Goal: Navigation & Orientation: Find specific page/section

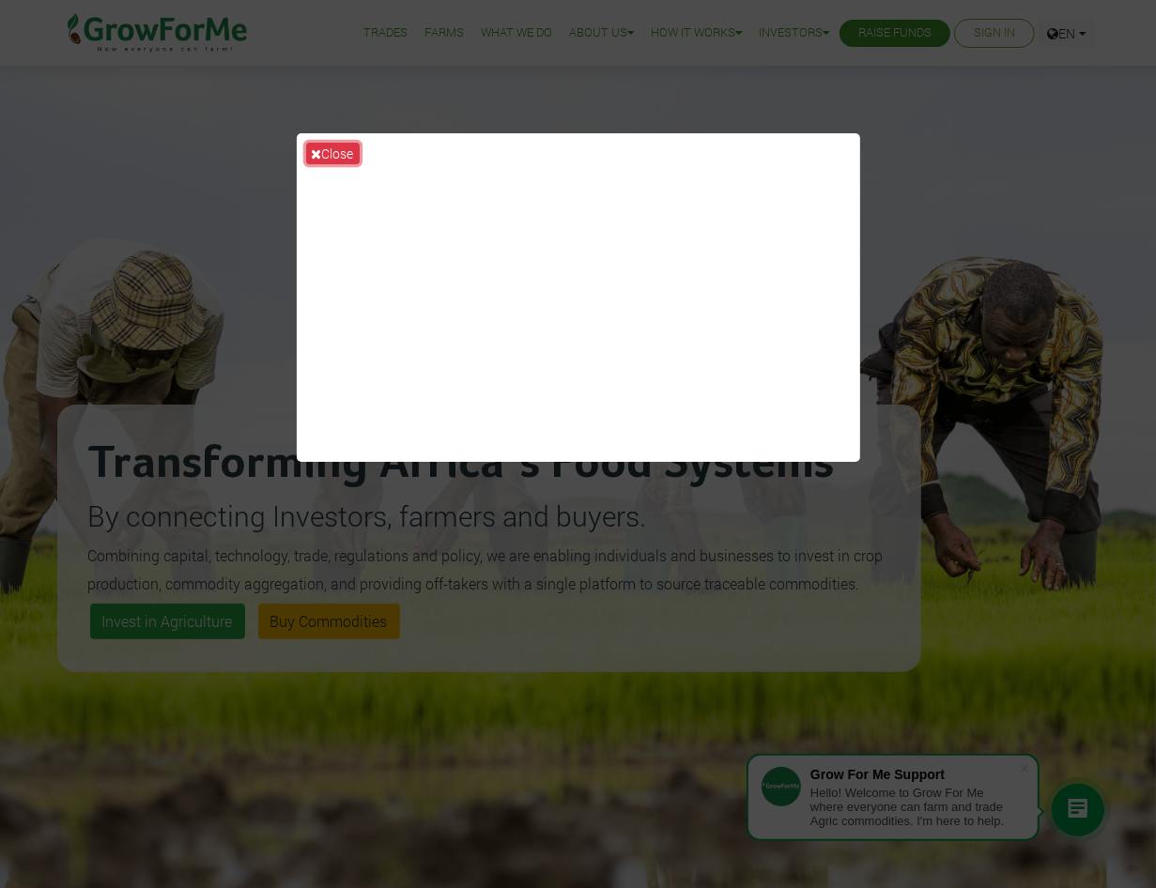
click at [317, 153] on icon at bounding box center [317, 153] width 10 height 13
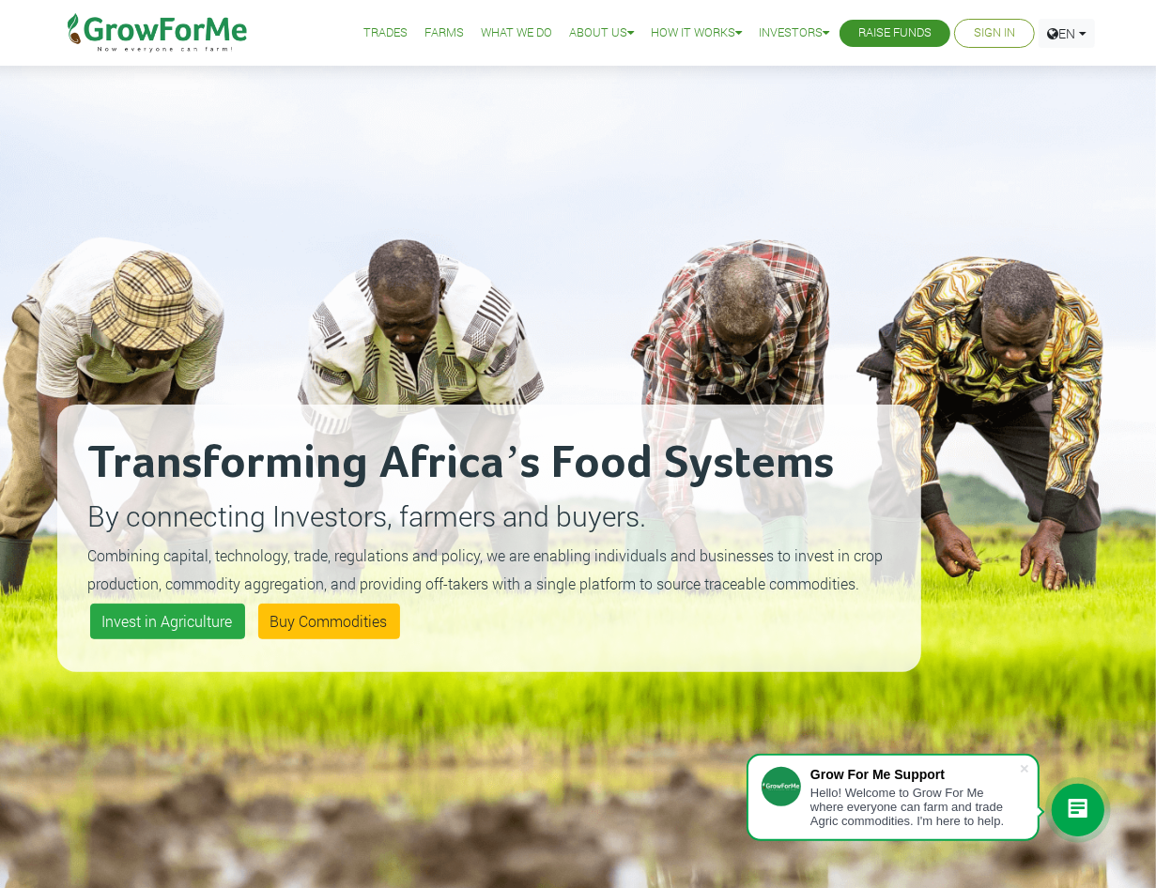
click at [375, 30] on link "Trades" at bounding box center [385, 33] width 44 height 20
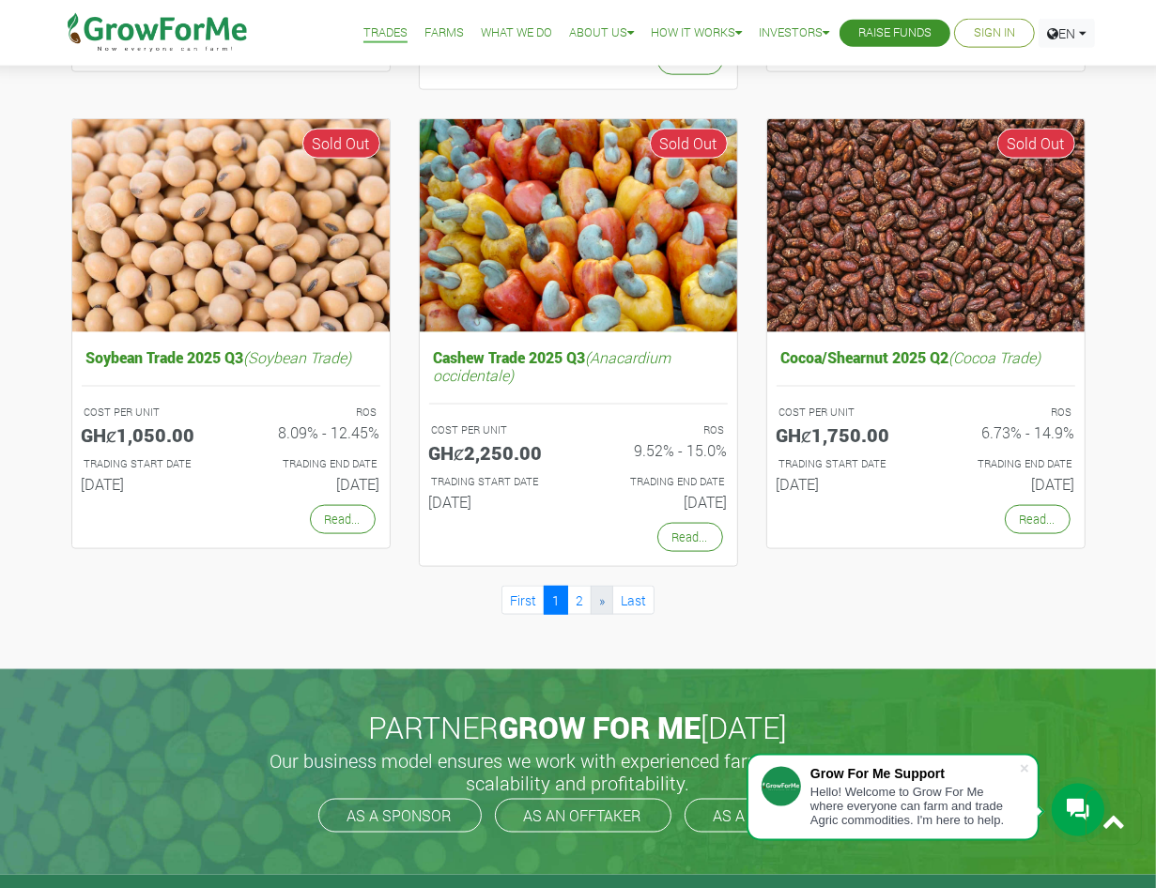
scroll to position [1615, 0]
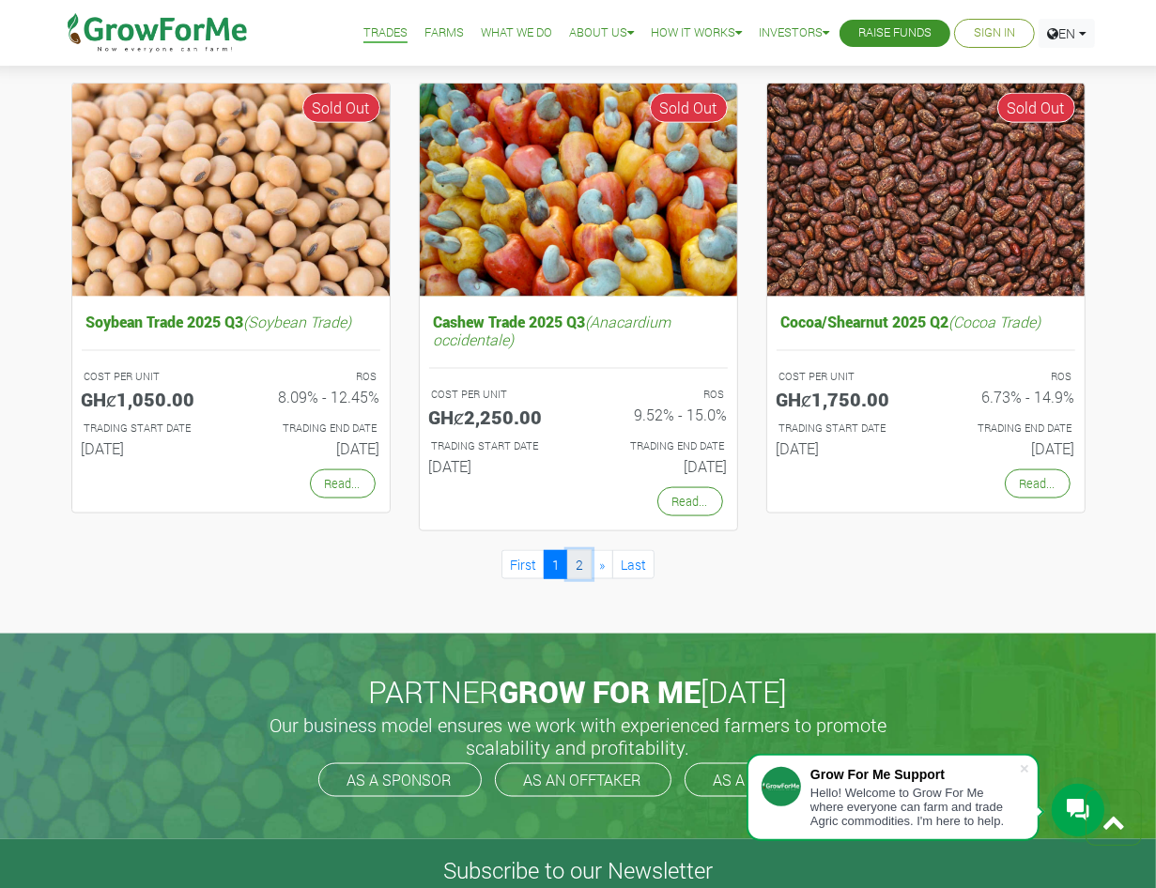
click at [581, 560] on link "2" at bounding box center [579, 564] width 24 height 29
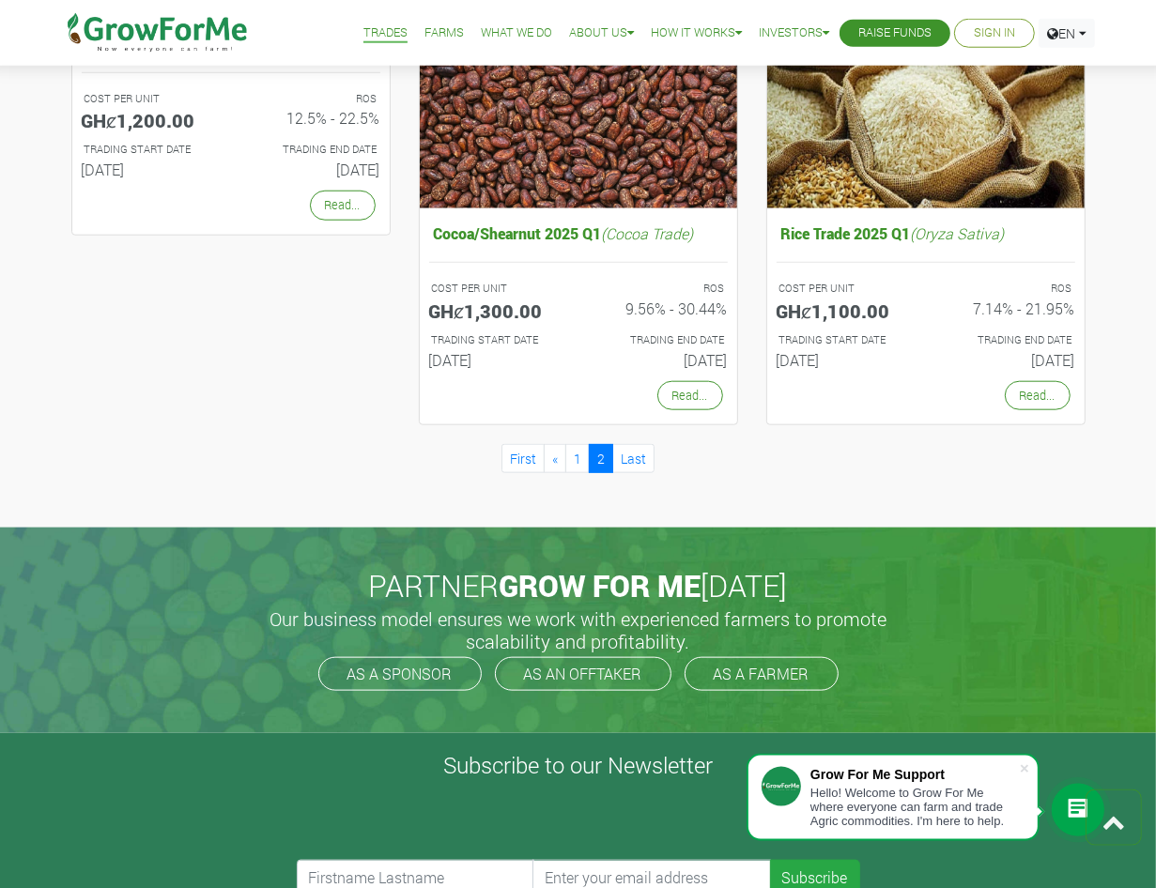
scroll to position [1211, 0]
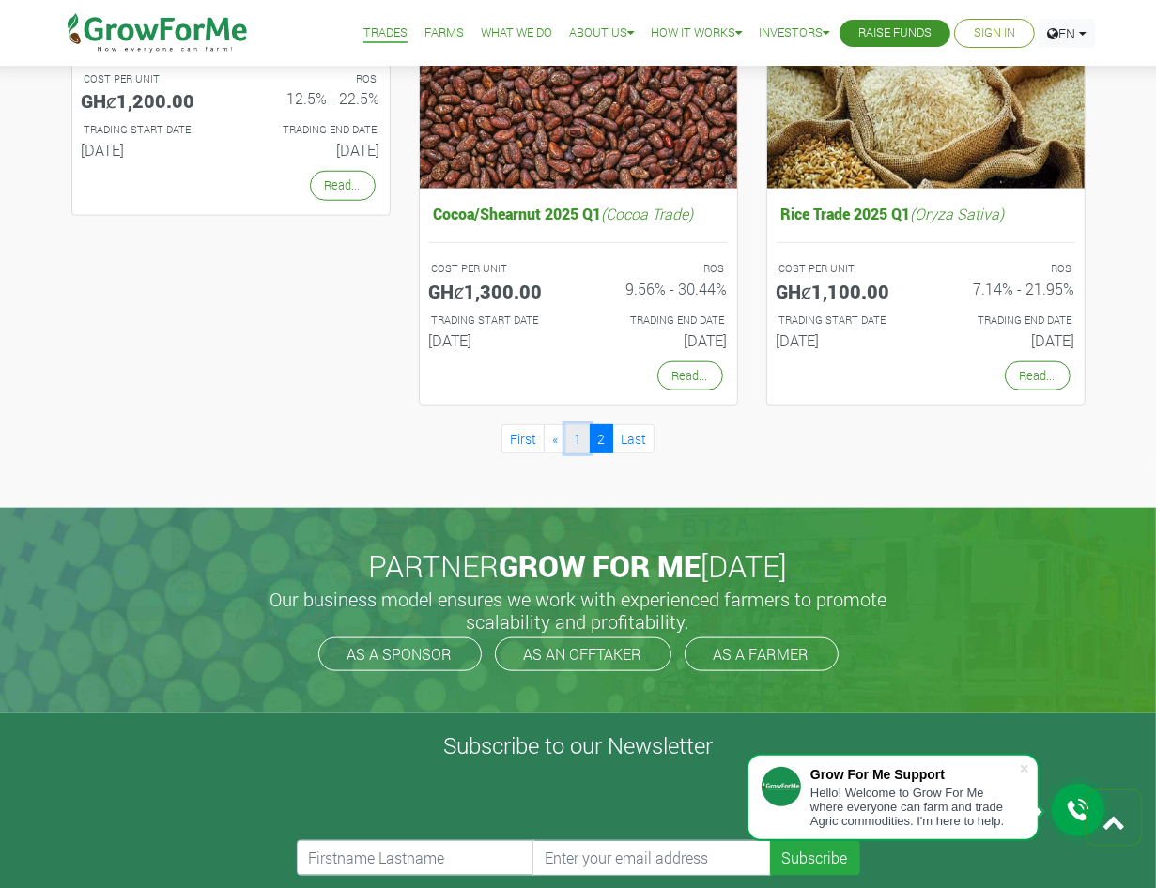
click at [574, 440] on link "1" at bounding box center [577, 438] width 24 height 29
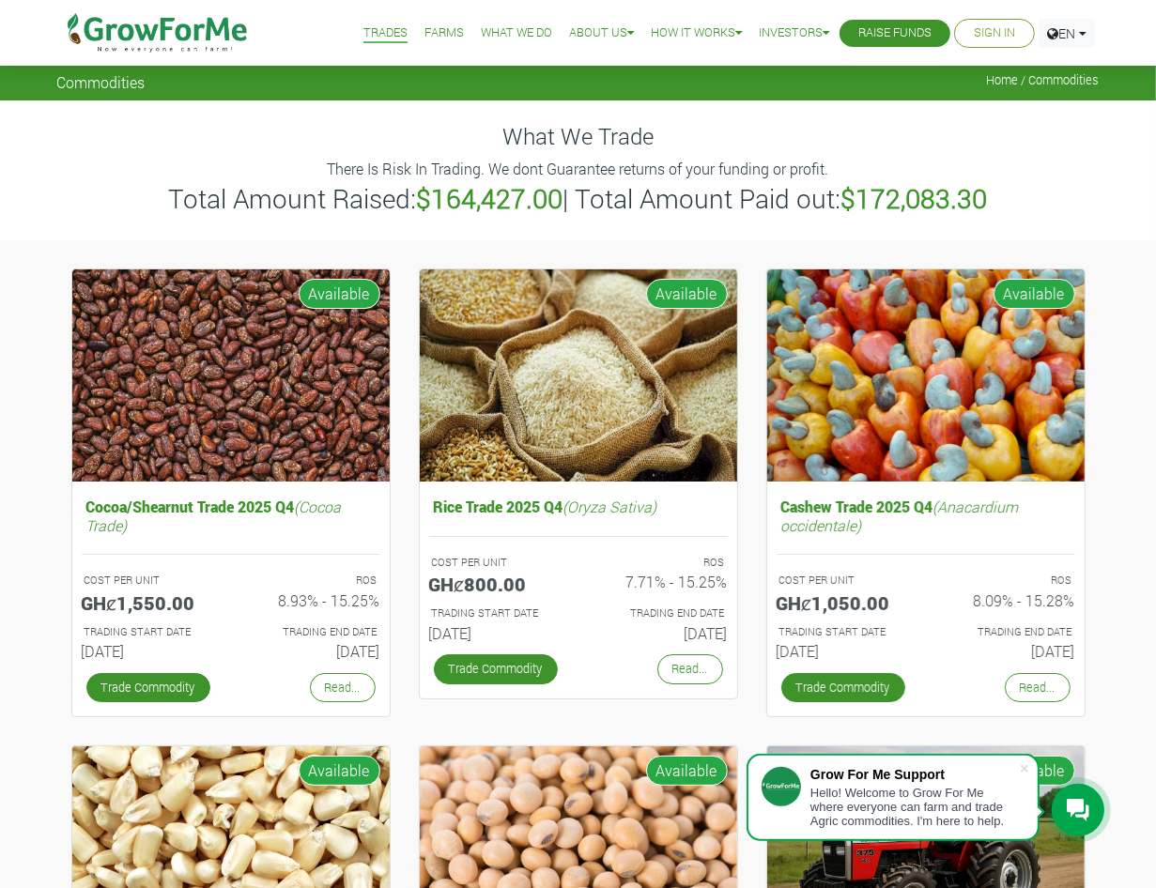
click at [426, 36] on link "Farms" at bounding box center [443, 33] width 39 height 20
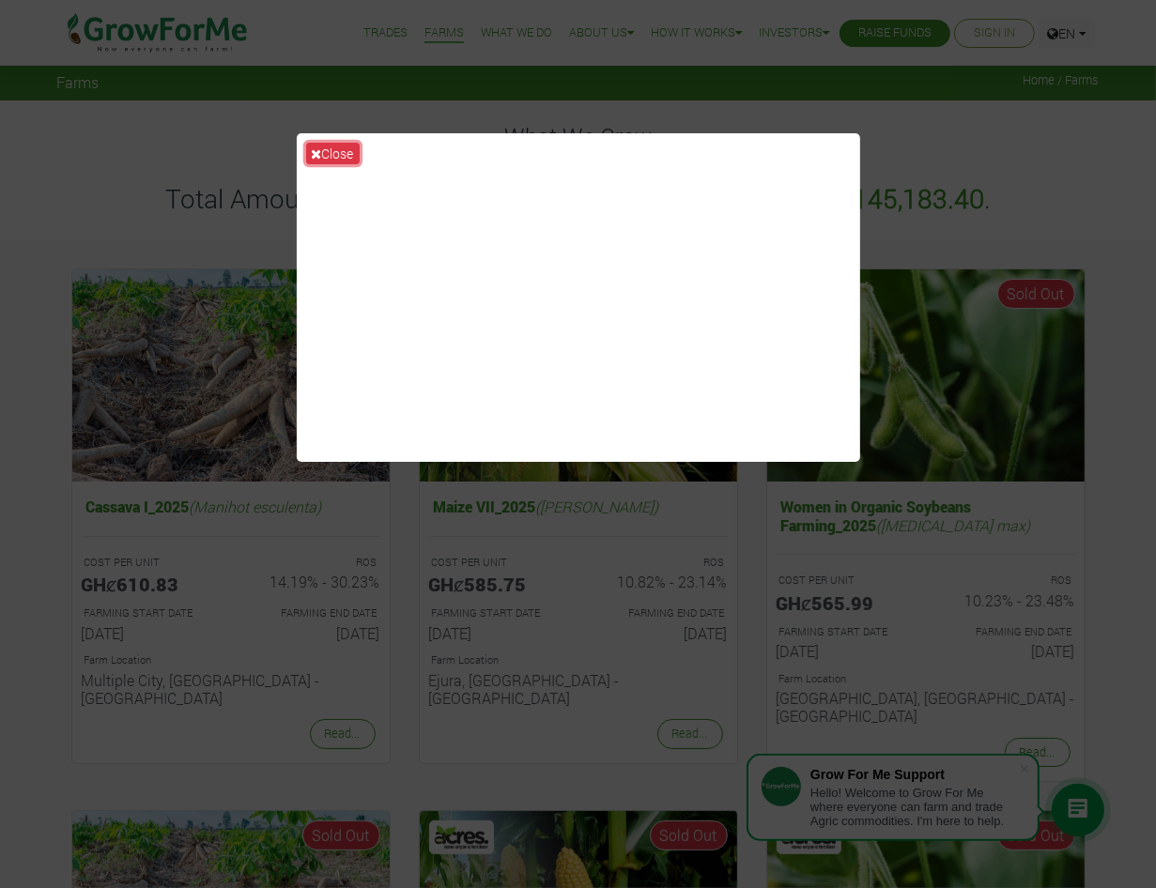
click at [327, 153] on button "Close" at bounding box center [333, 154] width 54 height 22
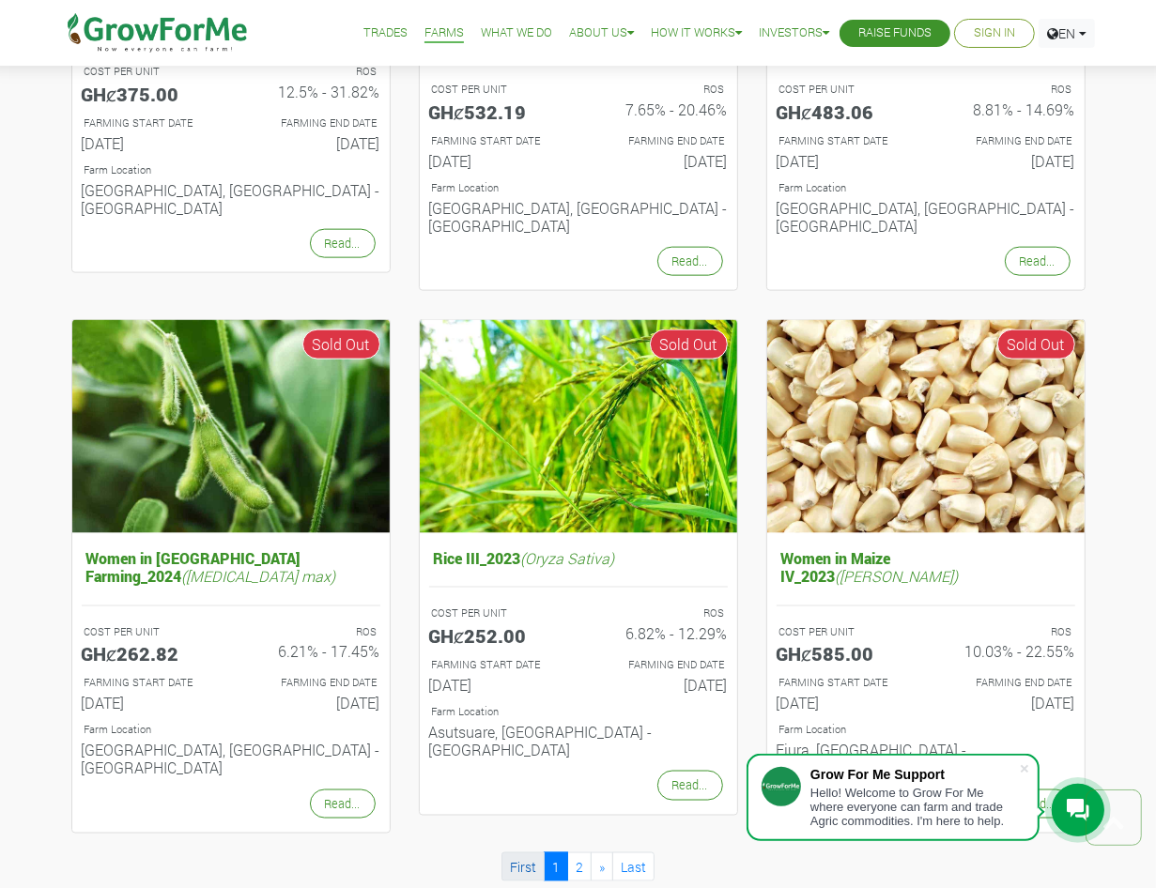
scroll to position [1715, 0]
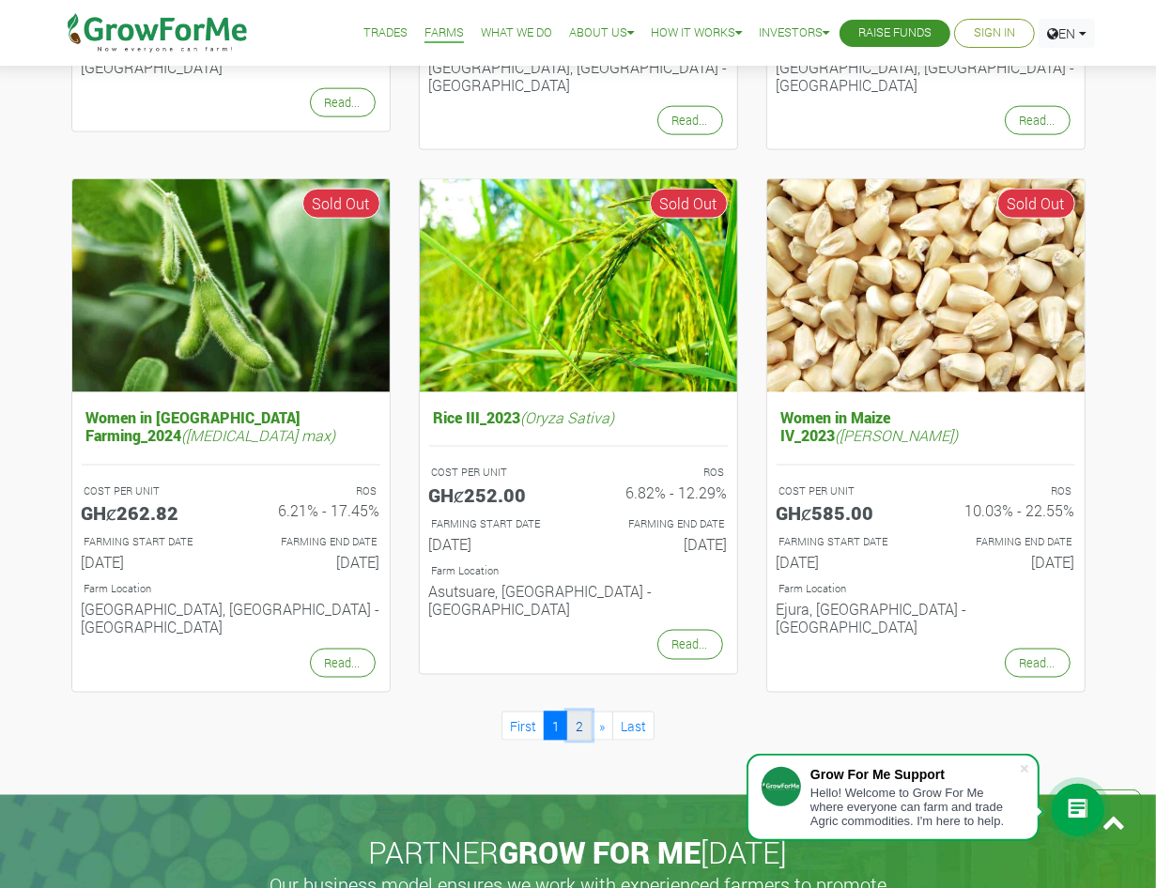
click at [580, 712] on link "2" at bounding box center [579, 726] width 24 height 29
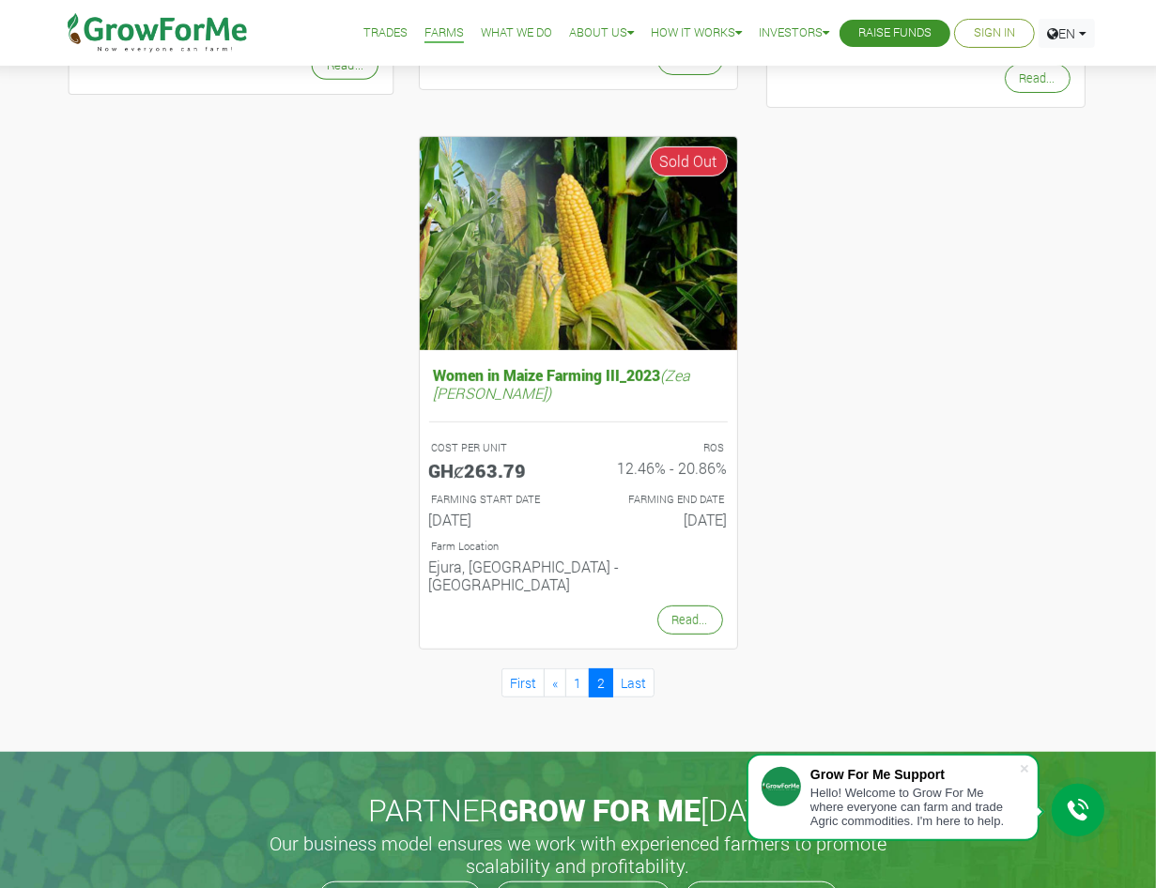
scroll to position [706, 0]
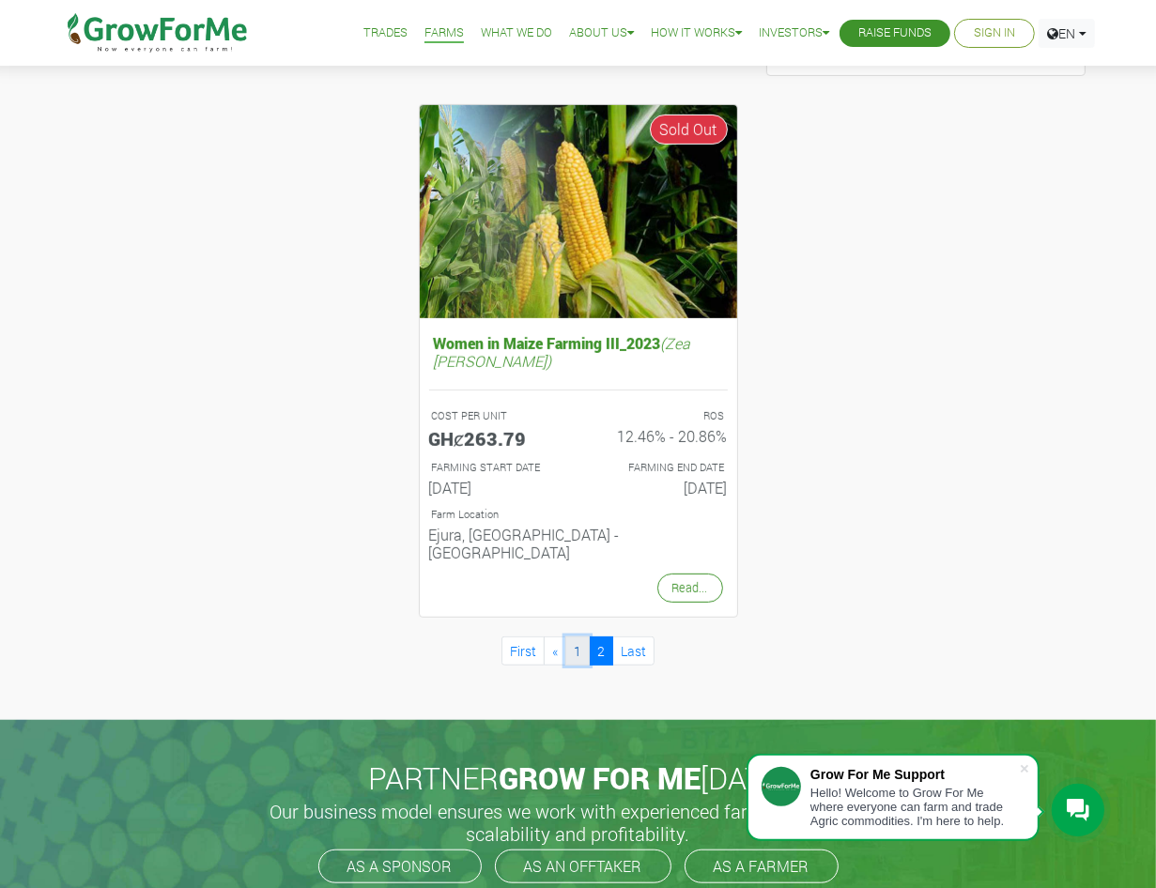
click at [574, 636] on link "1" at bounding box center [577, 650] width 24 height 29
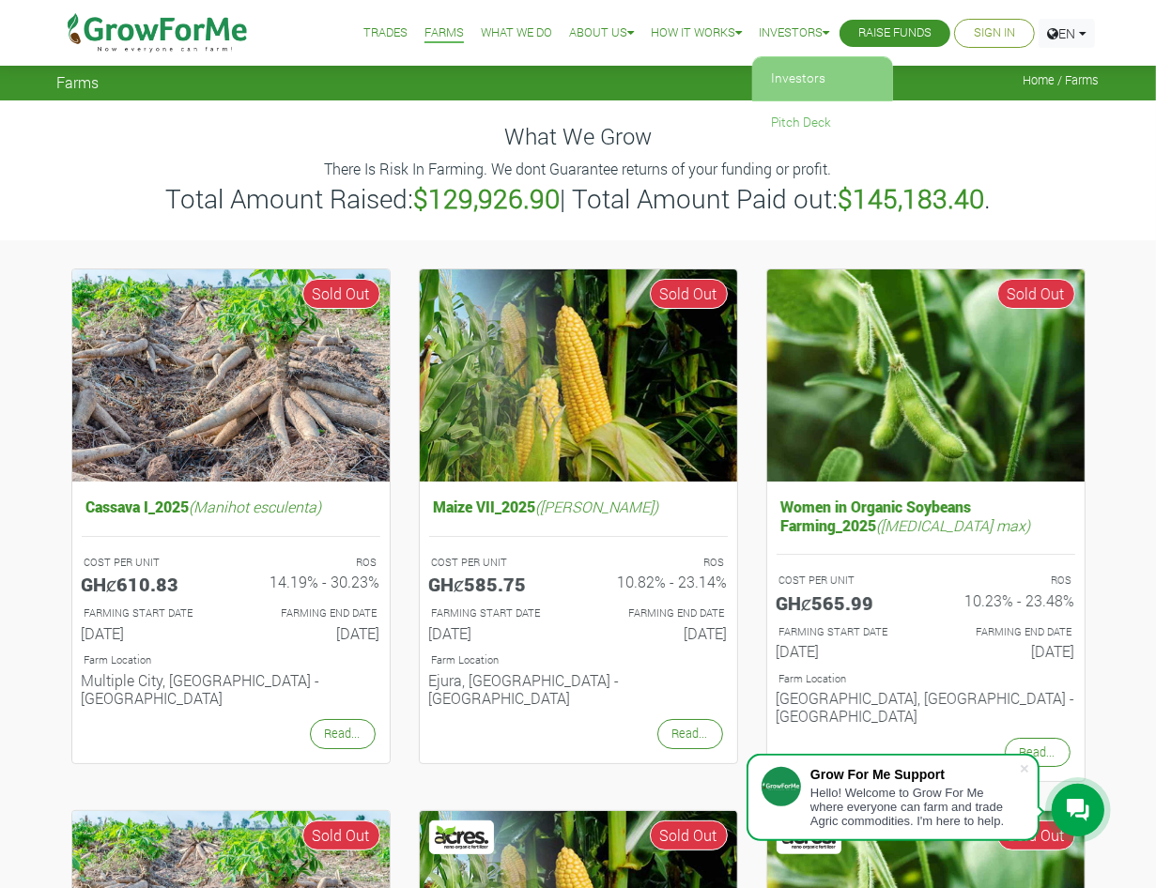
click at [773, 70] on link "Investors" at bounding box center [822, 78] width 141 height 43
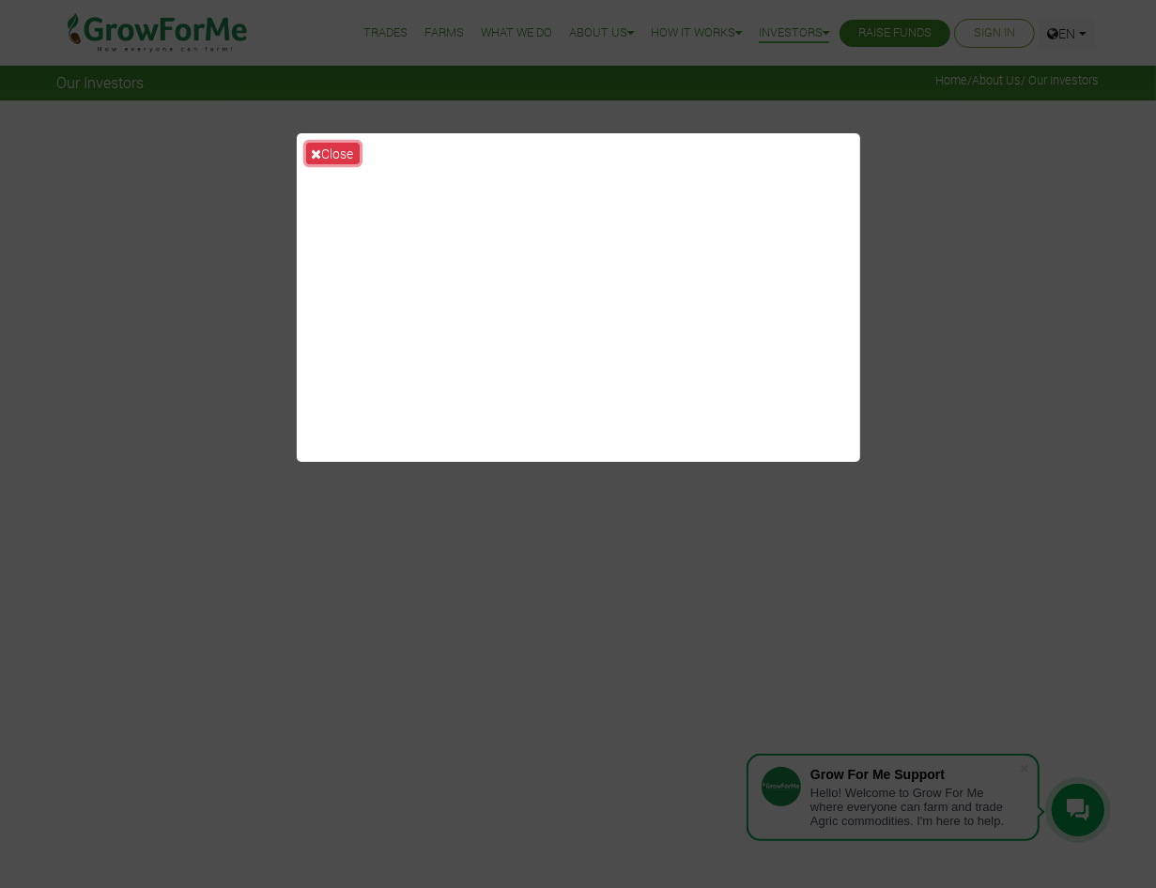
click at [318, 148] on icon at bounding box center [317, 153] width 10 height 13
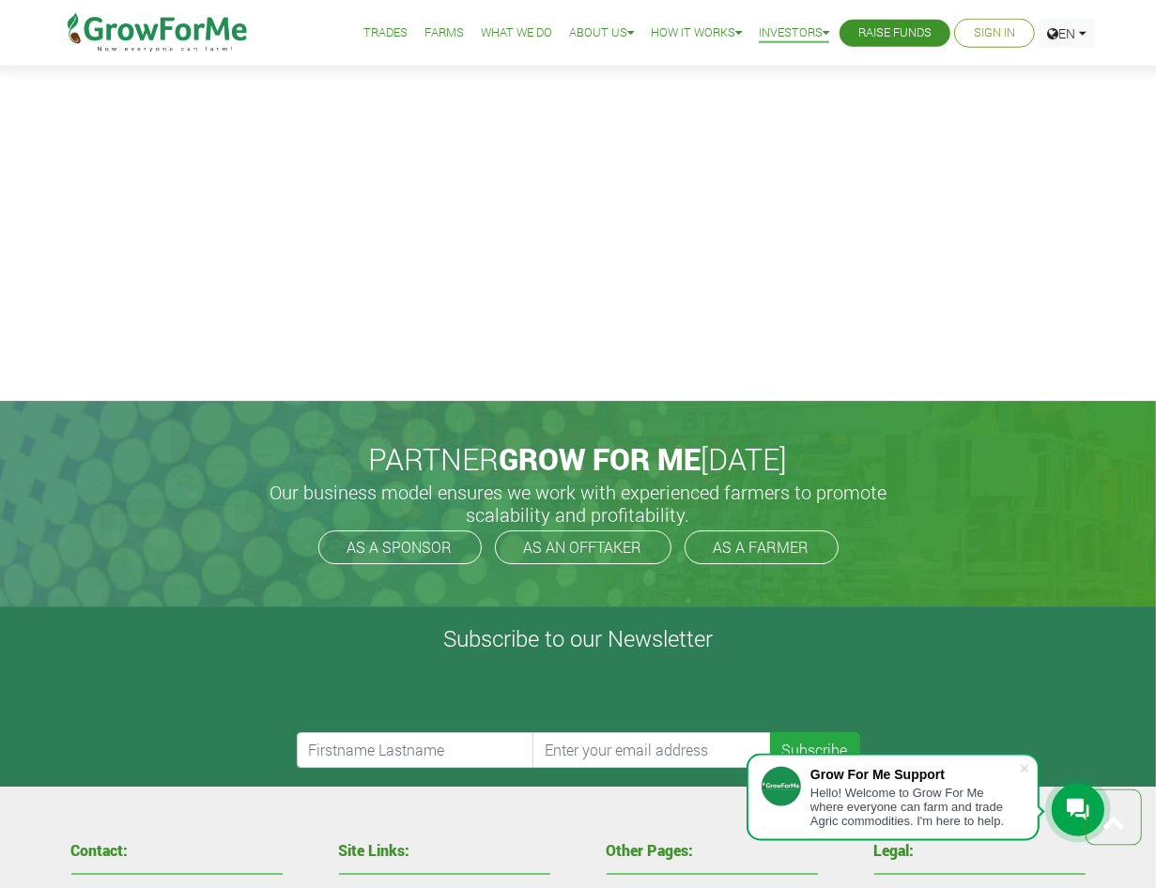
scroll to position [4036, 0]
